Goal: Task Accomplishment & Management: Use online tool/utility

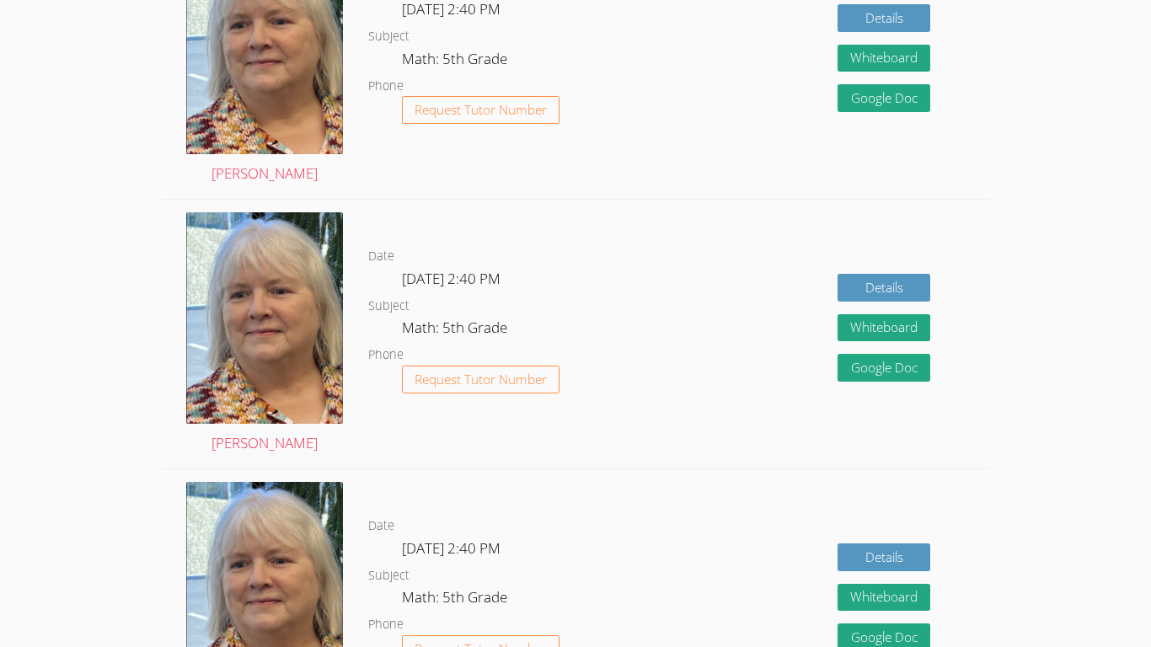
scroll to position [1138, 0]
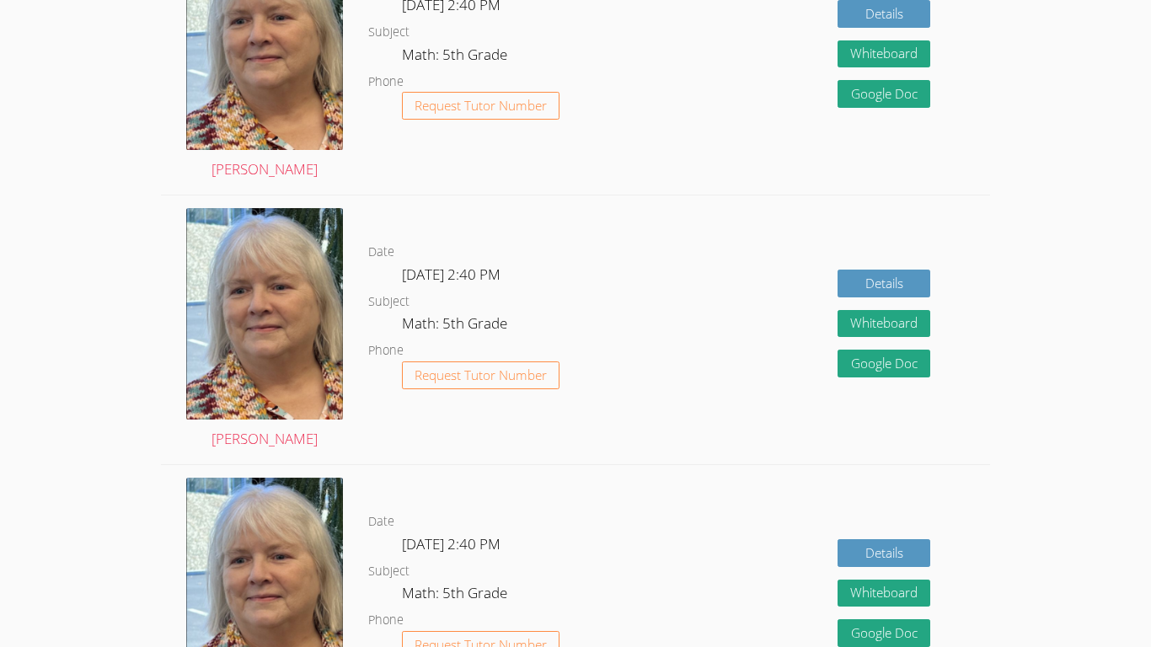
click at [750, 187] on div "Details Whiteboard Hidden Google Doc" at bounding box center [823, 60] width 331 height 269
click at [502, 469] on div "Date [DATE] 2:40 PM Subject Math: 5th Grade Phone Request Tutor Number" at bounding box center [513, 599] width 290 height 269
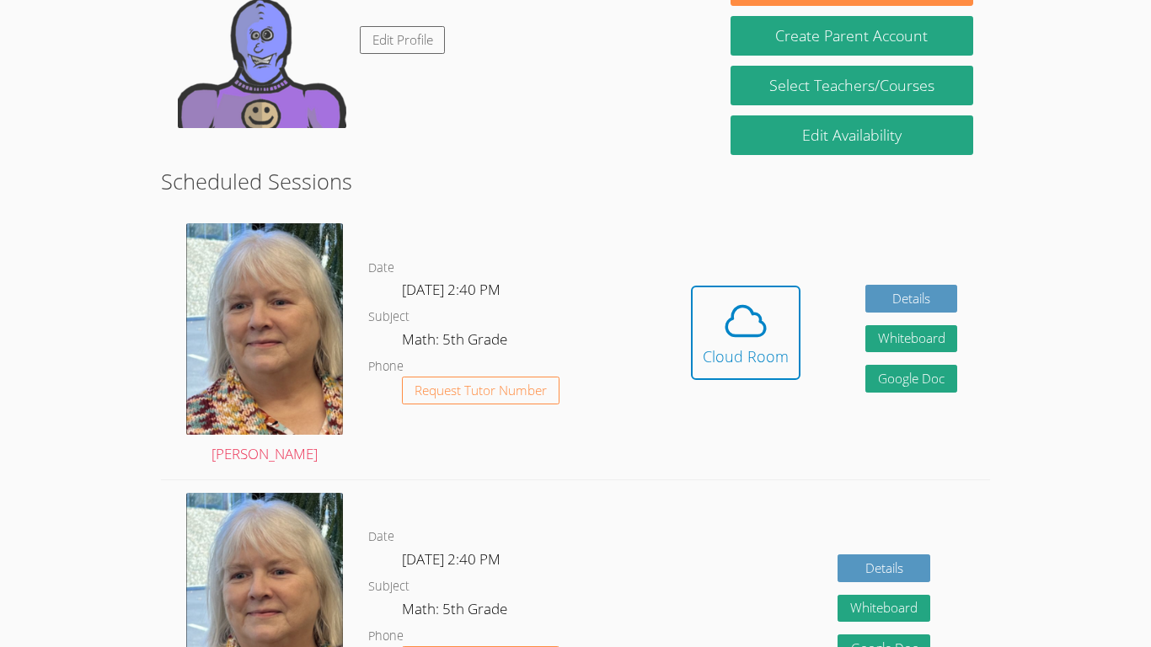
scroll to position [312, 0]
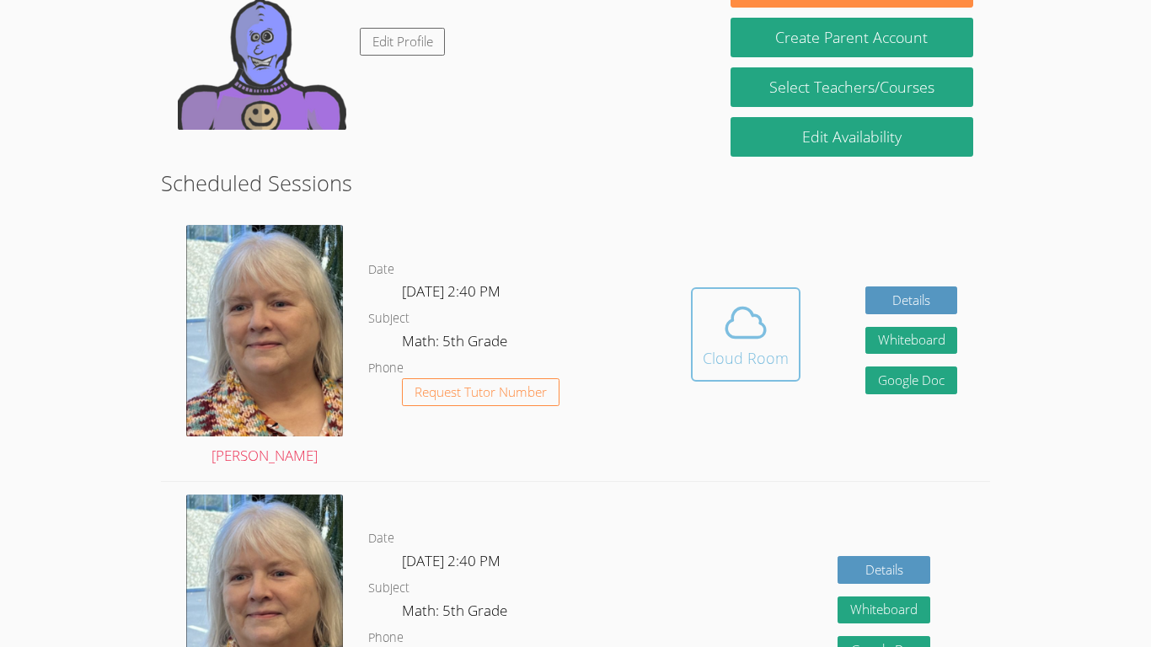
click at [737, 359] on div "Cloud Room" at bounding box center [746, 358] width 86 height 24
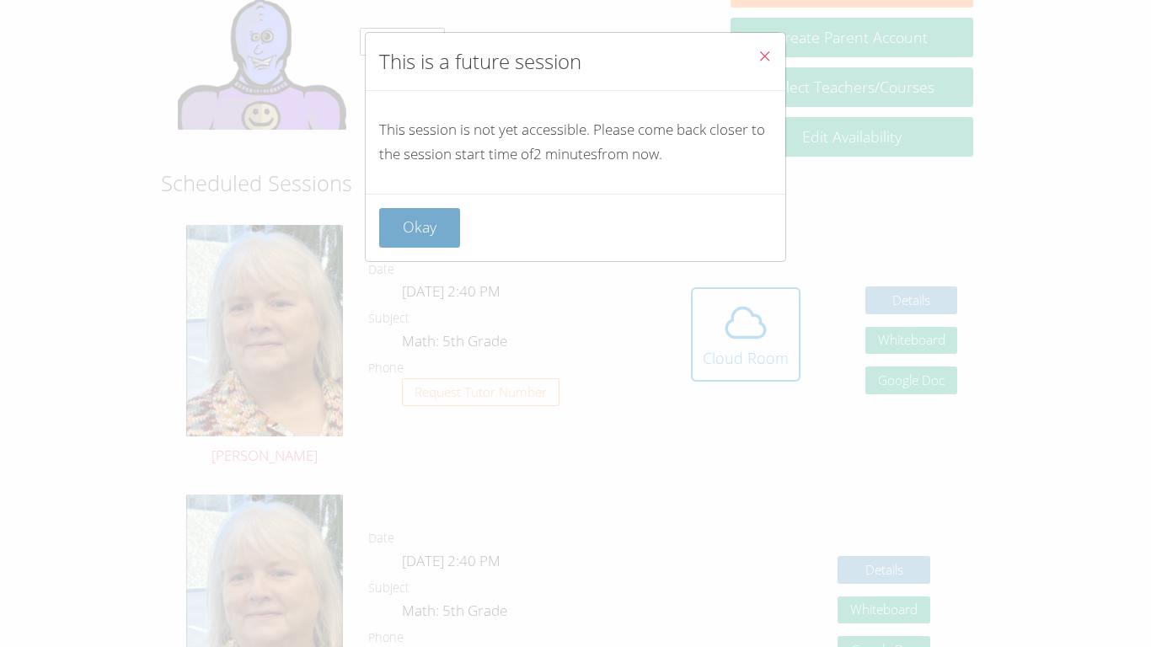
click at [429, 214] on button "Okay" at bounding box center [419, 228] width 81 height 40
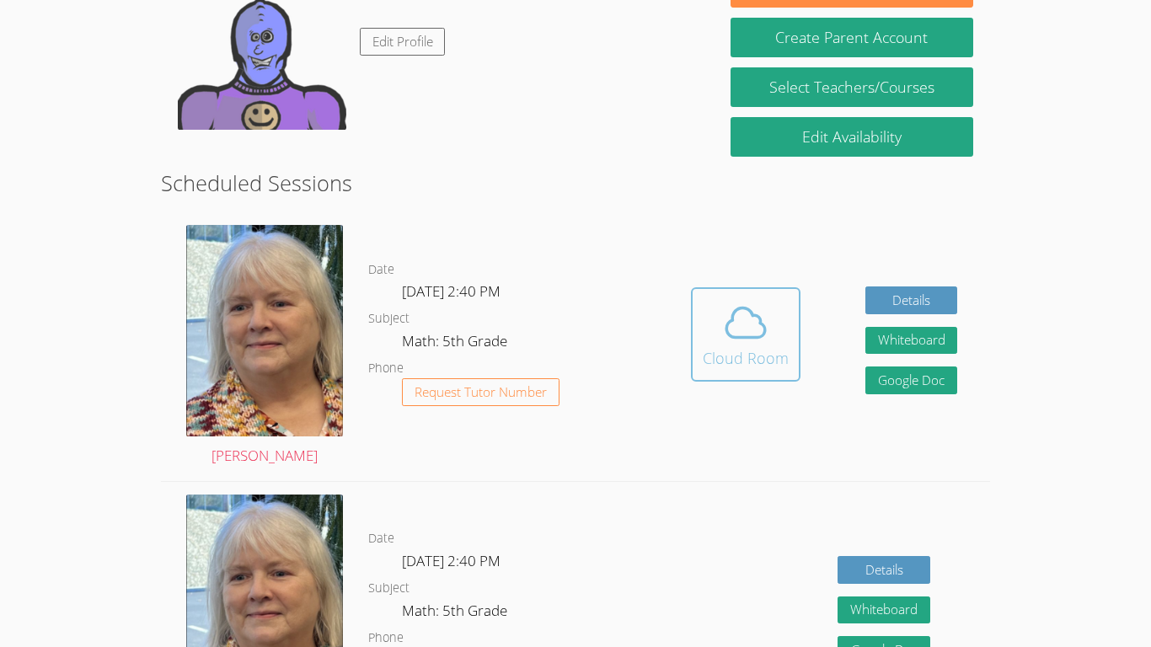
click at [722, 351] on div "Cloud Room" at bounding box center [746, 358] width 86 height 24
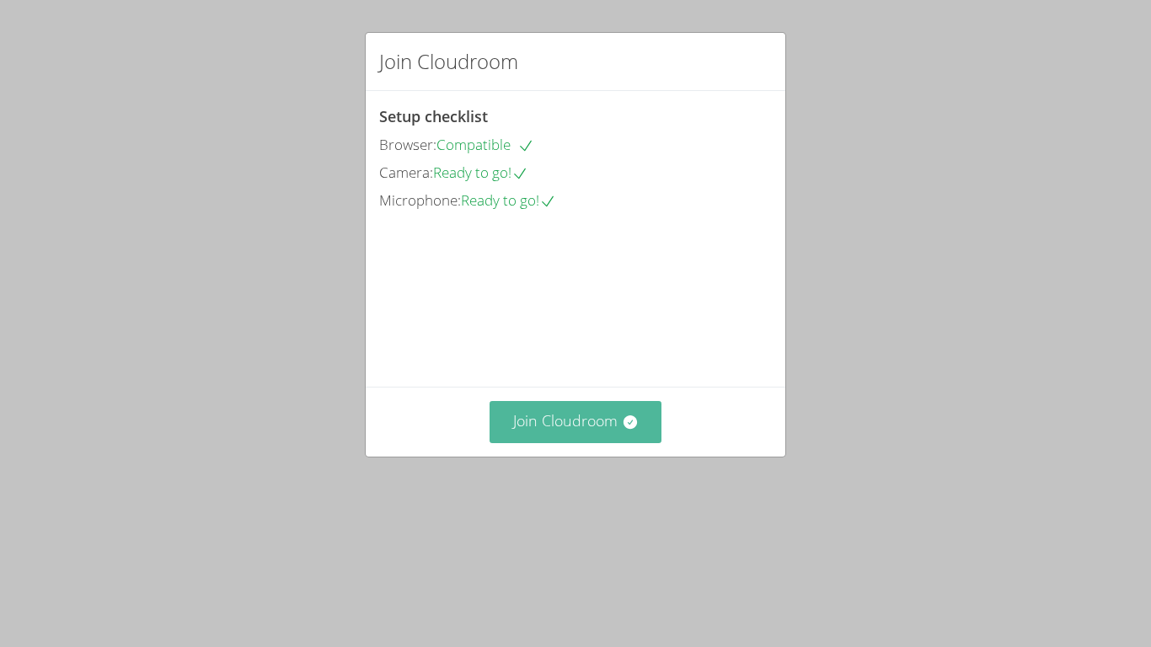
click at [575, 443] on button "Join Cloudroom" at bounding box center [576, 421] width 173 height 41
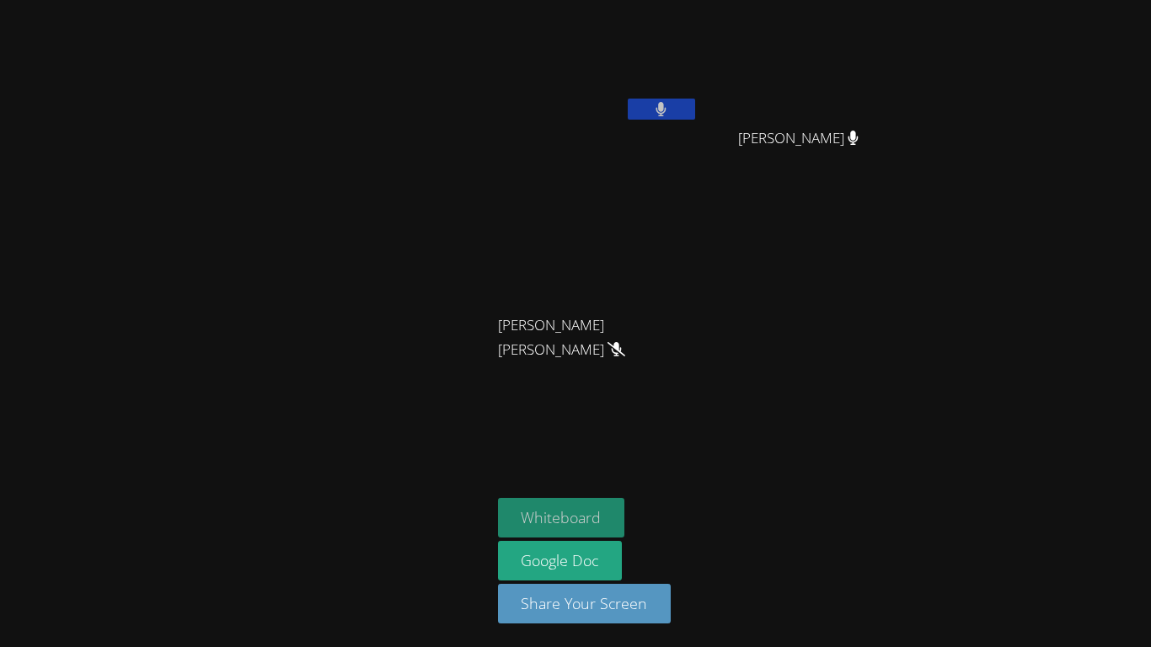
click at [545, 510] on button "Whiteboard" at bounding box center [561, 518] width 127 height 40
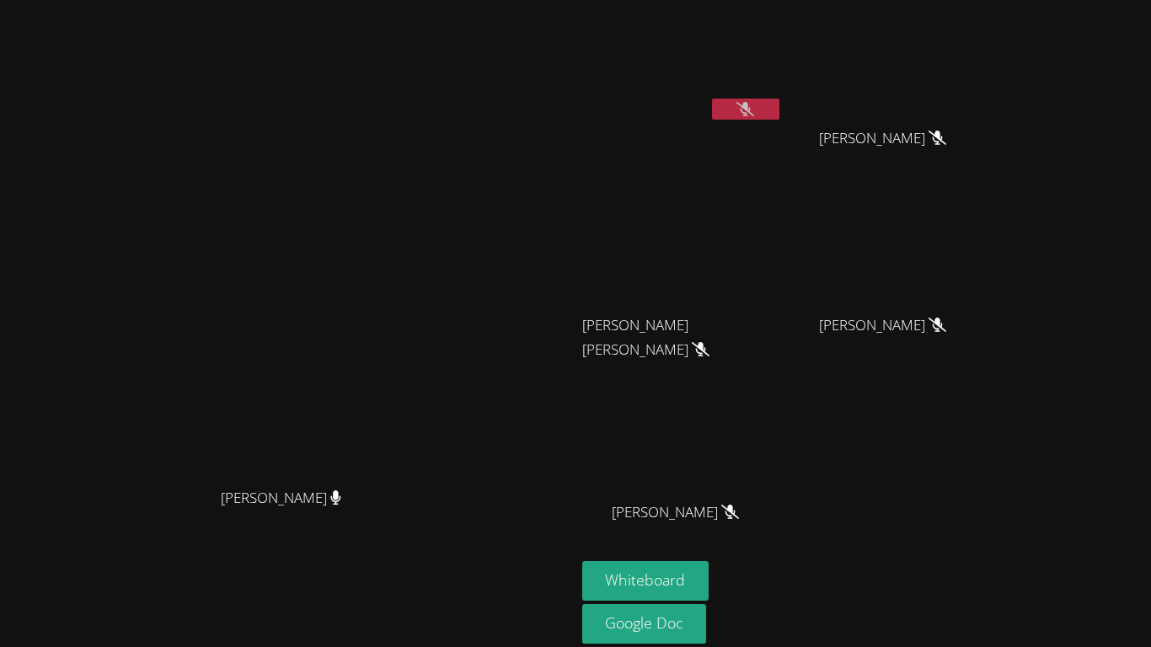
click at [780, 99] on button at bounding box center [745, 109] width 67 height 21
click at [751, 115] on icon at bounding box center [746, 109] width 10 height 14
click at [754, 115] on icon at bounding box center [746, 109] width 18 height 14
click at [751, 115] on icon at bounding box center [746, 109] width 10 height 14
click at [754, 106] on icon at bounding box center [746, 109] width 18 height 14
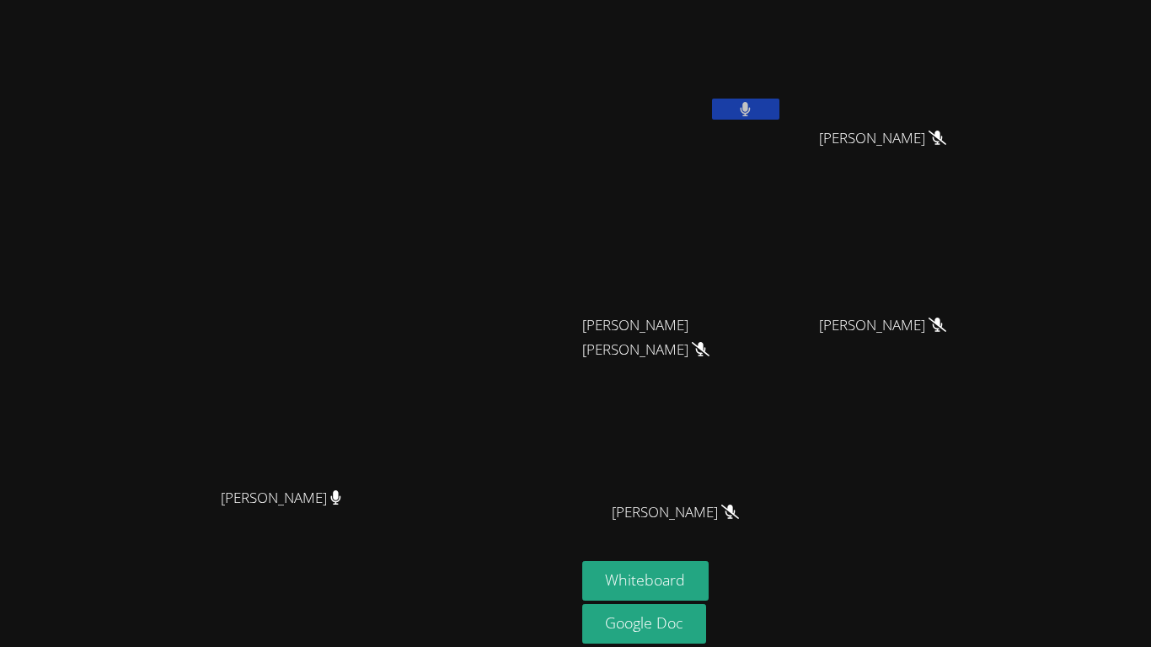
click at [780, 108] on button at bounding box center [745, 109] width 67 height 21
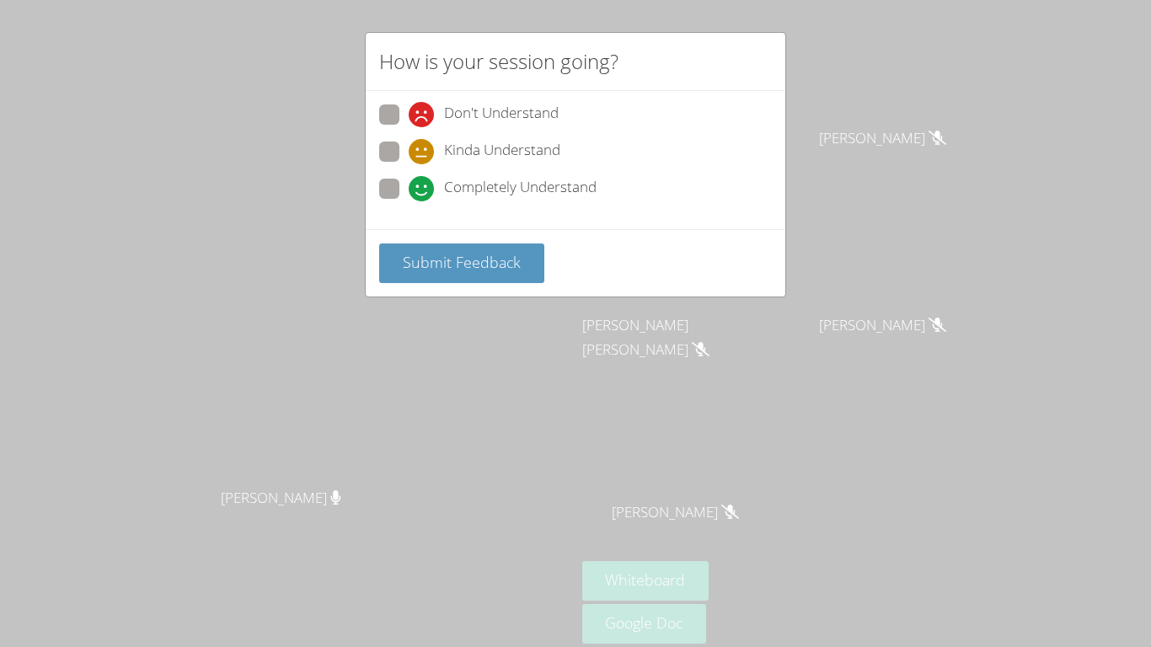
click at [547, 189] on span "Completely Understand" at bounding box center [520, 188] width 153 height 25
click at [423, 189] on input "Completely Understand" at bounding box center [416, 186] width 14 height 14
radio input "true"
click at [437, 270] on span "Submit Feedback" at bounding box center [462, 262] width 118 height 20
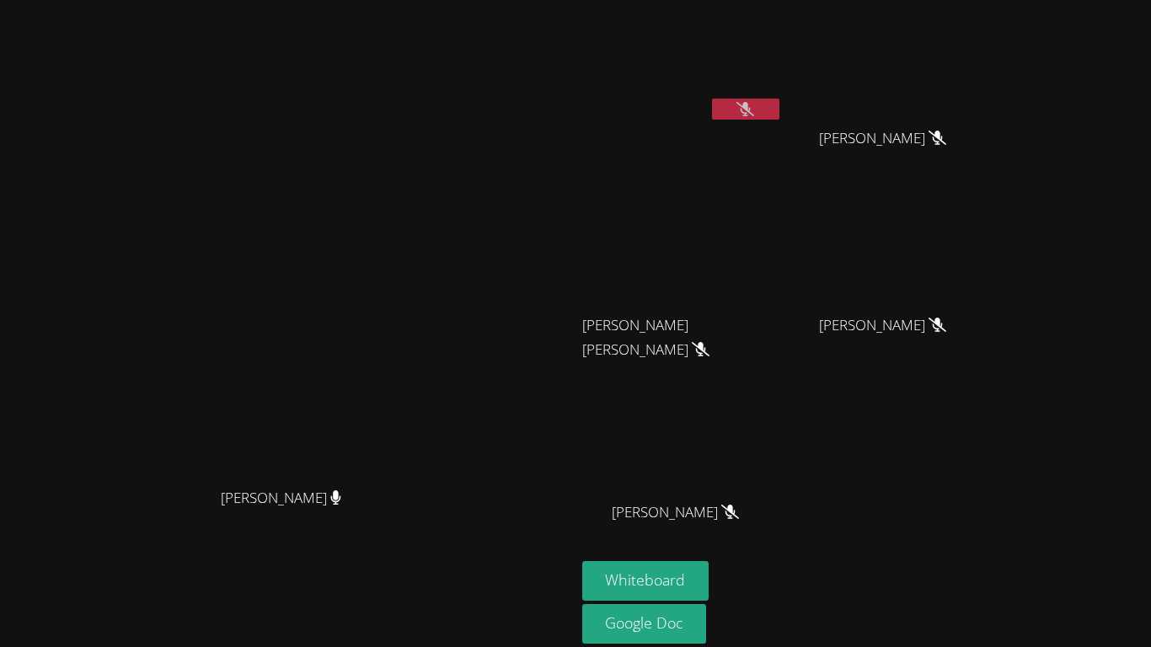
click at [400, 269] on video at bounding box center [287, 322] width 253 height 316
click at [780, 108] on button at bounding box center [745, 109] width 67 height 21
